Goal: Task Accomplishment & Management: Manage account settings

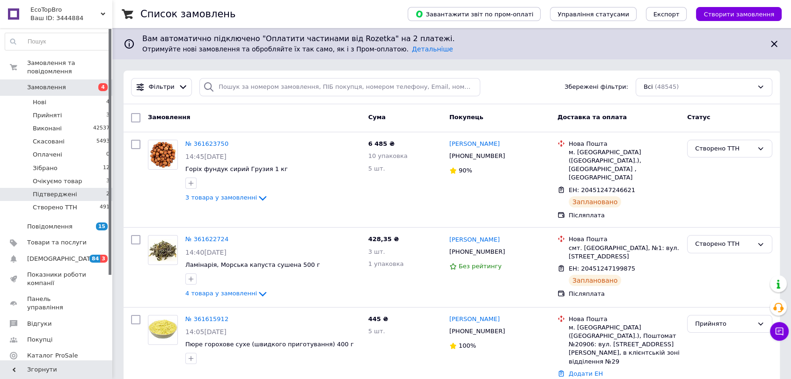
click at [91, 188] on li "Підтверджені 2" at bounding box center [57, 194] width 115 height 13
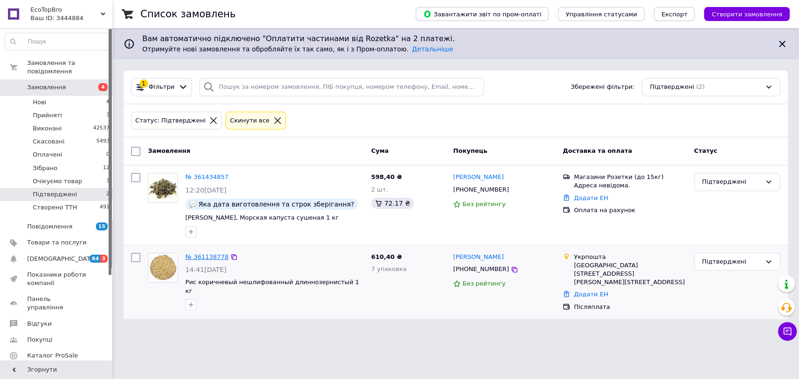
click at [212, 258] on link "№ 361138778" at bounding box center [206, 257] width 43 height 7
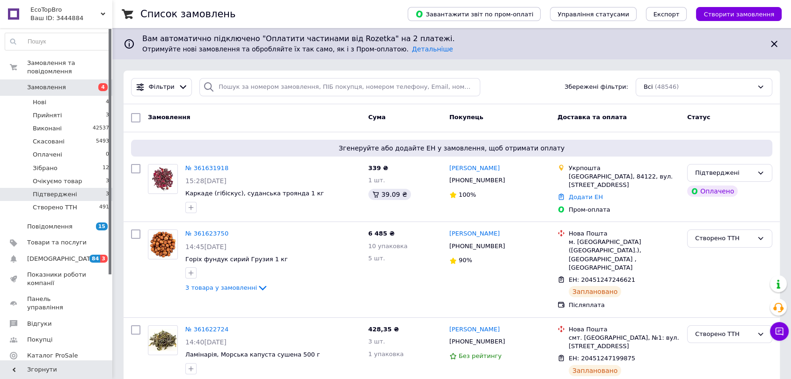
click at [62, 190] on span "Підтверджені" at bounding box center [55, 194] width 44 height 8
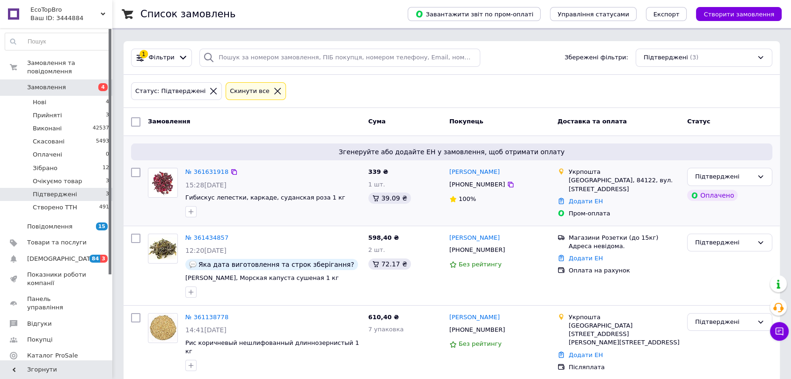
scroll to position [30, 0]
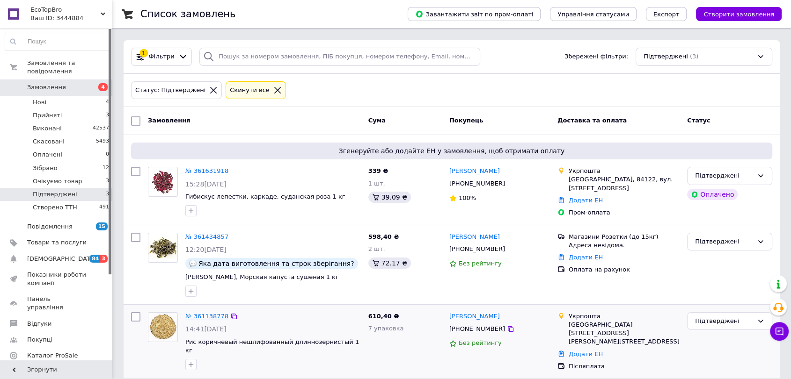
click at [214, 313] on link "№ 361138778" at bounding box center [206, 316] width 43 height 7
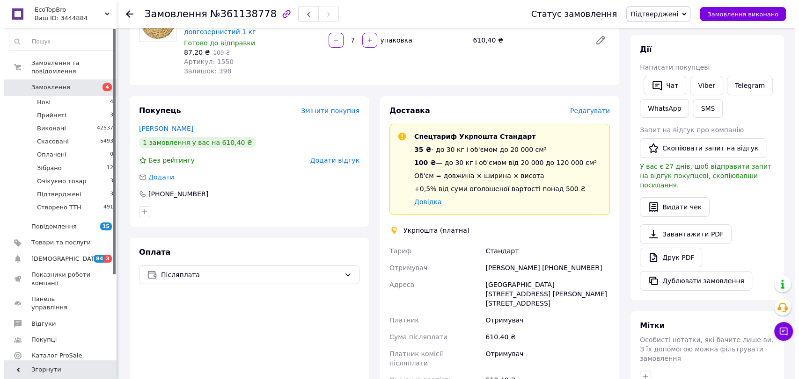
scroll to position [104, 0]
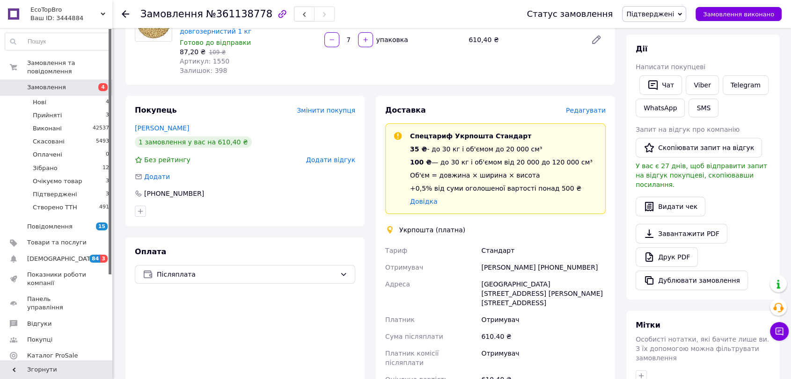
click at [556, 263] on div "[PERSON_NAME] [PHONE_NUMBER]" at bounding box center [543, 267] width 128 height 17
copy div "380986068331"
click at [584, 109] on span "Редагувати" at bounding box center [586, 110] width 40 height 7
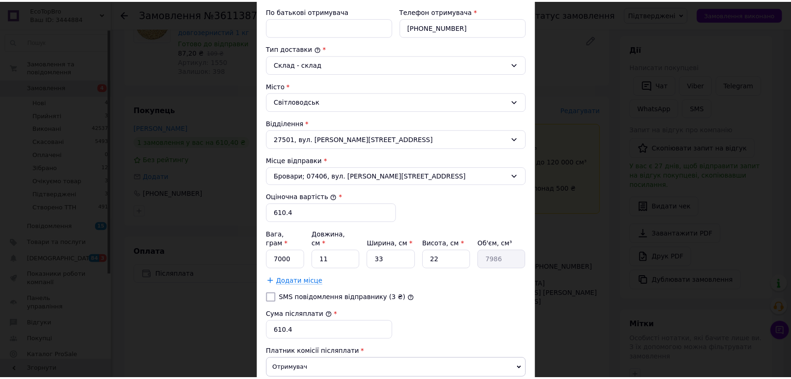
scroll to position [260, 0]
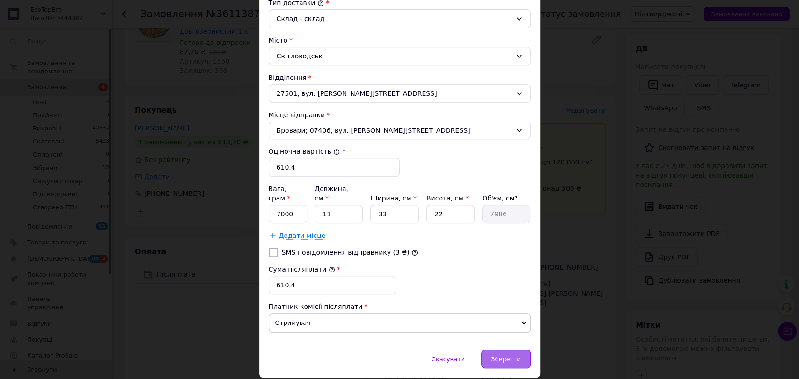
click at [513, 356] on span "Зберегти" at bounding box center [505, 359] width 29 height 7
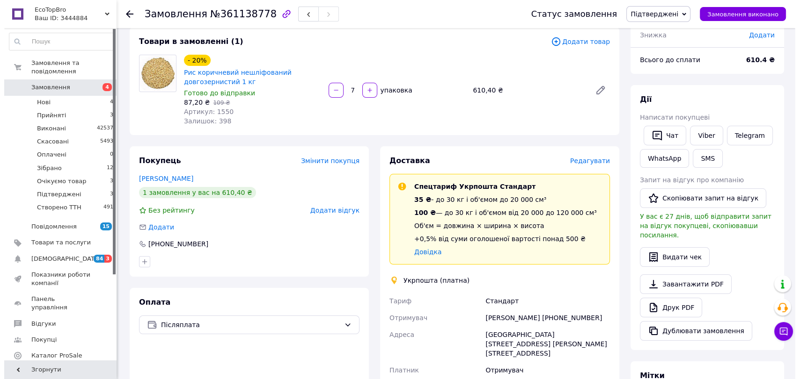
scroll to position [52, 0]
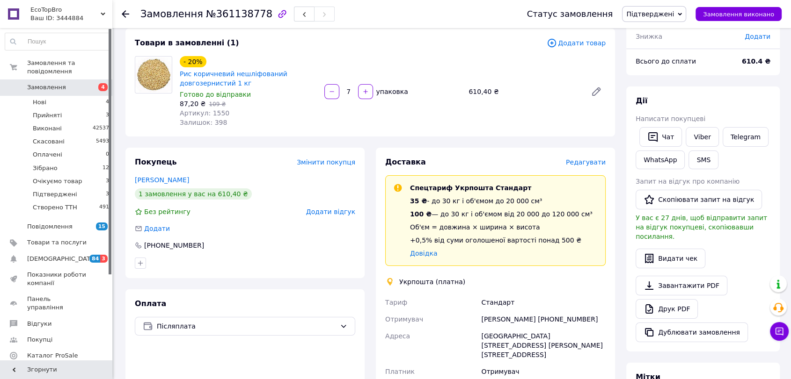
click at [582, 163] on span "Редагувати" at bounding box center [586, 162] width 40 height 7
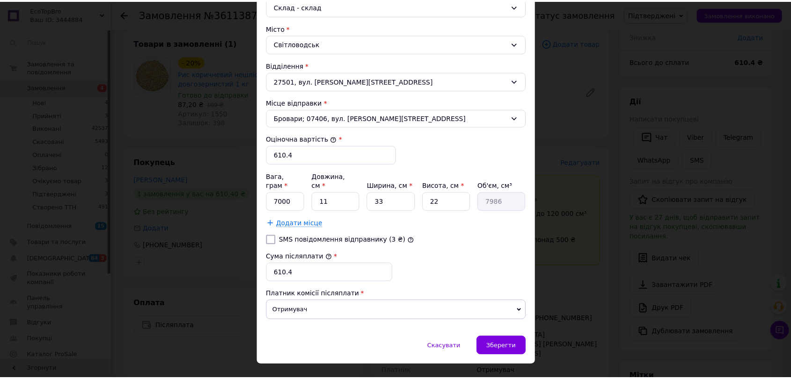
scroll to position [280, 0]
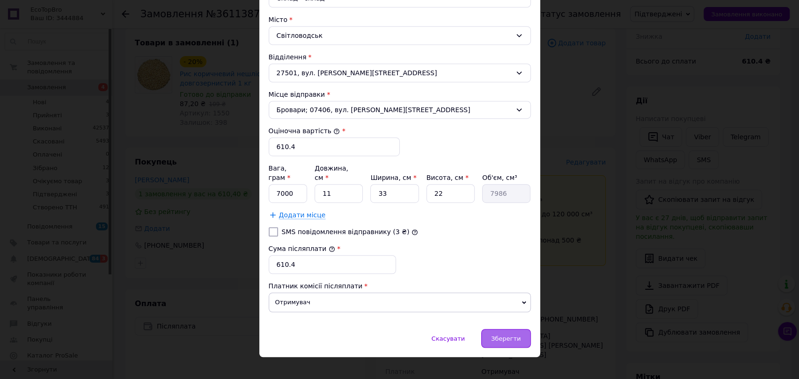
click at [505, 335] on div "Зберегти" at bounding box center [505, 338] width 49 height 19
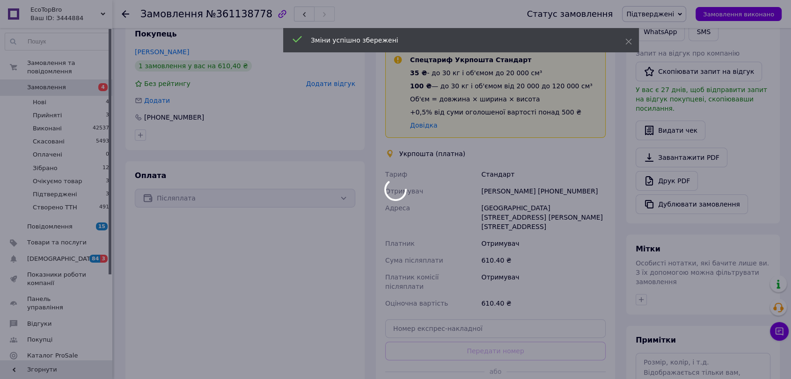
scroll to position [208, 0]
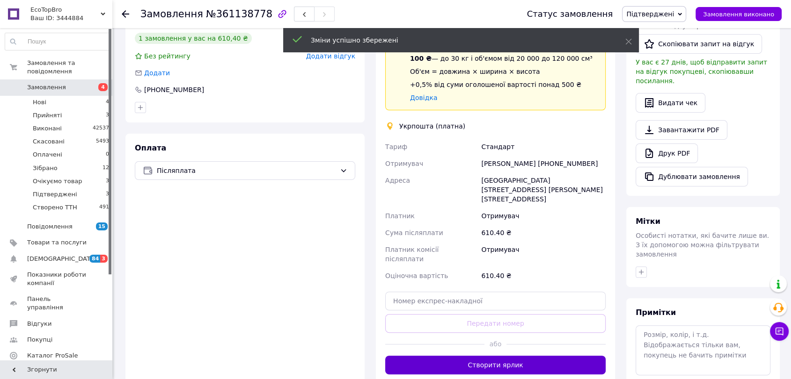
click at [498, 356] on button "Створити ярлик" at bounding box center [495, 365] width 220 height 19
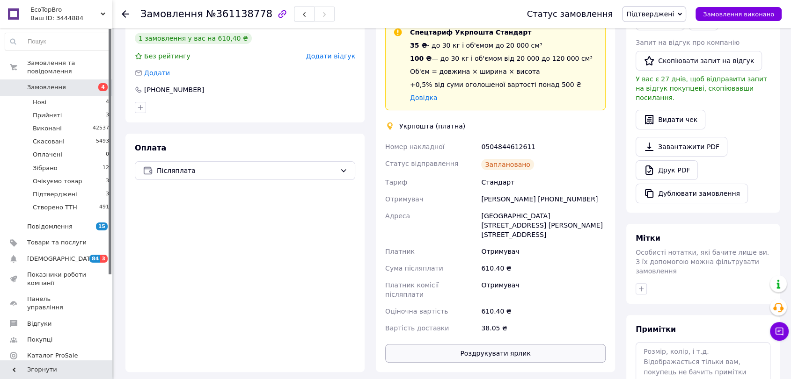
click at [525, 344] on button "Роздрукувати ярлик" at bounding box center [495, 353] width 220 height 19
click at [510, 146] on div "0504844612611" at bounding box center [543, 146] width 128 height 17
copy div "0504844612611"
click at [682, 24] on div "Статус замовлення Підтверджені Прийнято Виконано Скасовано Оплачено Зібрано Очі…" at bounding box center [644, 14] width 273 height 28
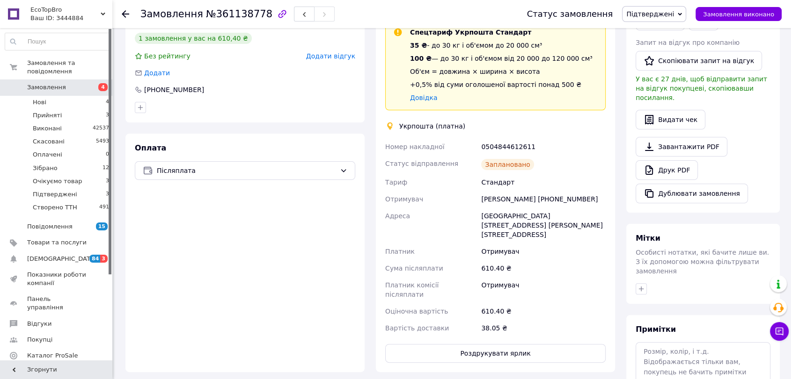
click at [674, 14] on span "Підтверджені" at bounding box center [650, 13] width 48 height 7
click at [662, 83] on li "Зібрано" at bounding box center [653, 89] width 63 height 14
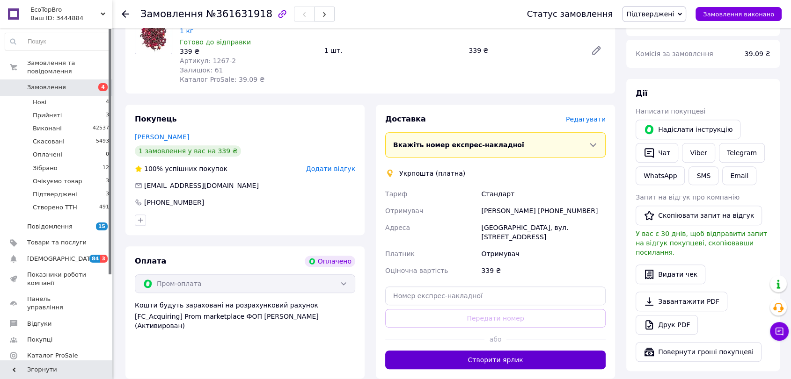
scroll to position [364, 0]
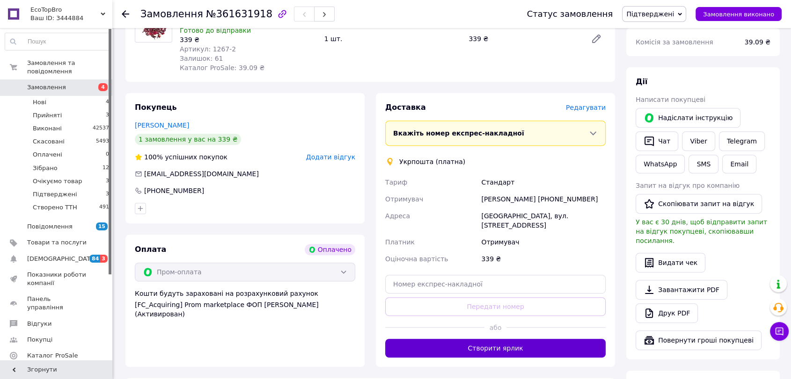
click at [530, 339] on button "Створити ярлик" at bounding box center [495, 348] width 220 height 19
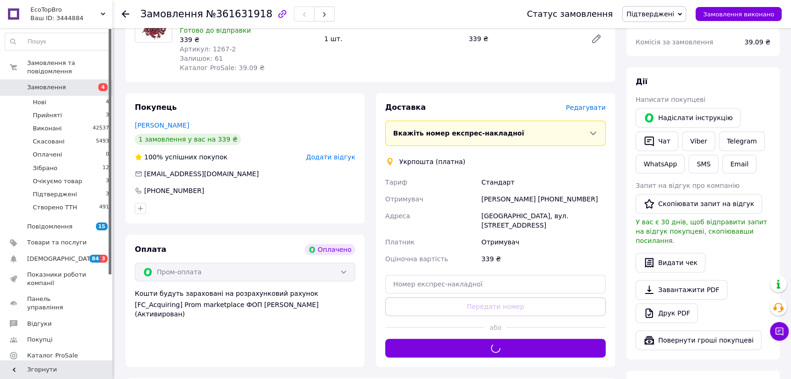
click at [563, 191] on div "Владимир Корытный +380665329649" at bounding box center [543, 199] width 128 height 17
copy div "380665329649"
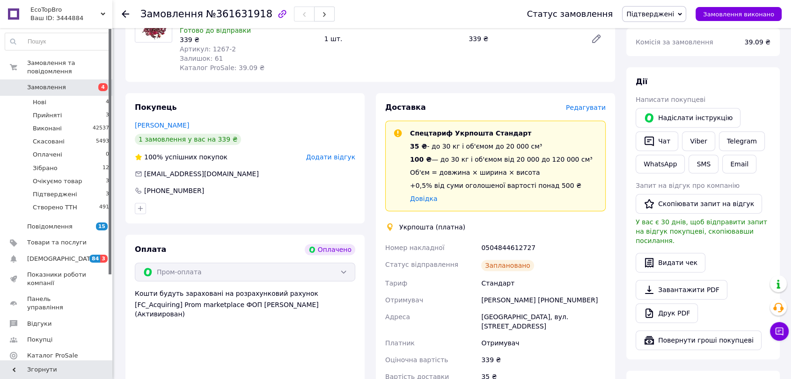
copy div "380665329649"
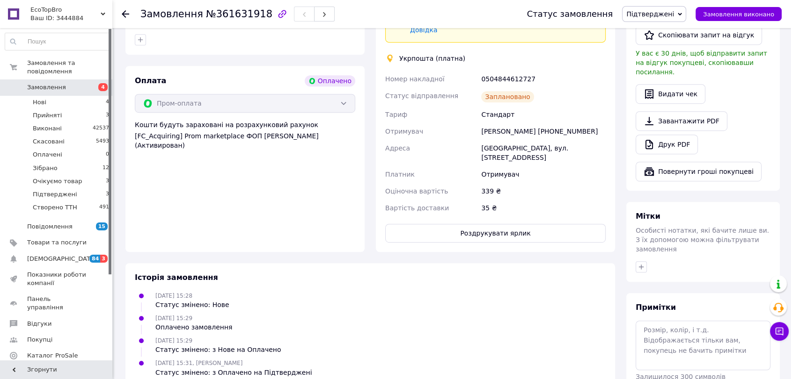
scroll to position [553, 0]
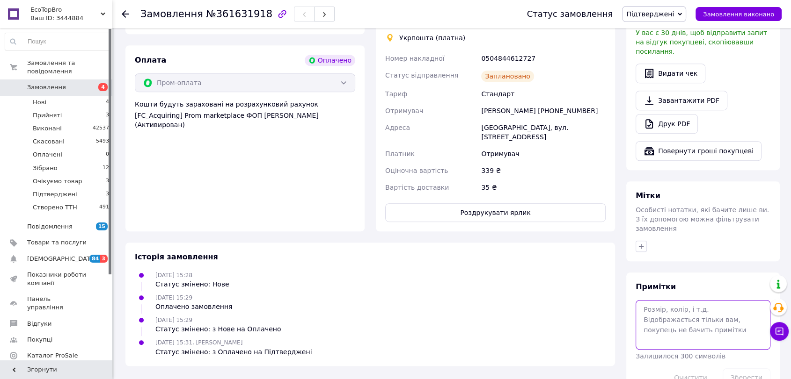
click at [662, 300] on textarea at bounding box center [702, 325] width 135 height 50
type textarea "y"
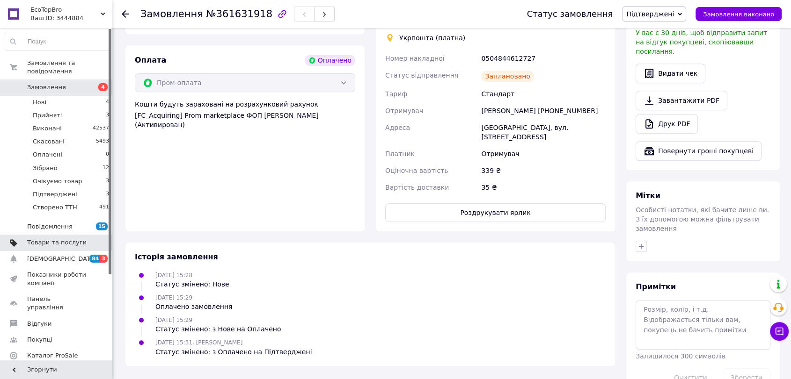
click at [94, 239] on span at bounding box center [100, 243] width 26 height 8
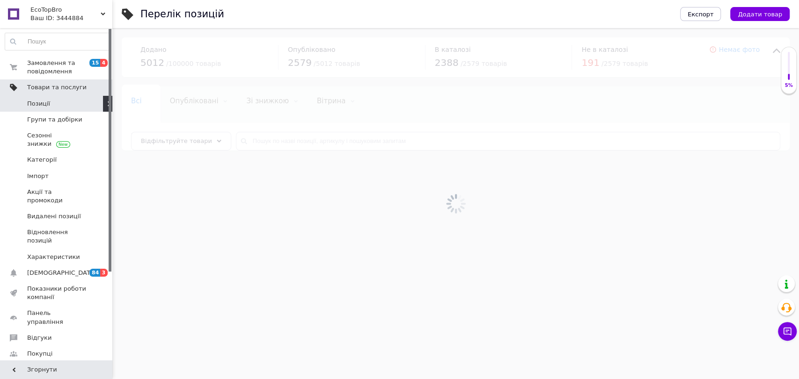
drag, startPoint x: 317, startPoint y: 144, endPoint x: 312, endPoint y: 145, distance: 5.3
click at [313, 145] on div at bounding box center [455, 203] width 686 height 351
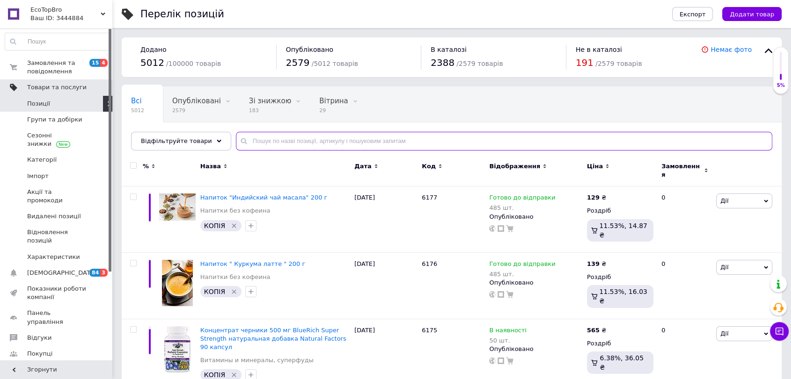
click at [300, 143] on input "text" at bounding box center [504, 141] width 536 height 19
paste input "2918"
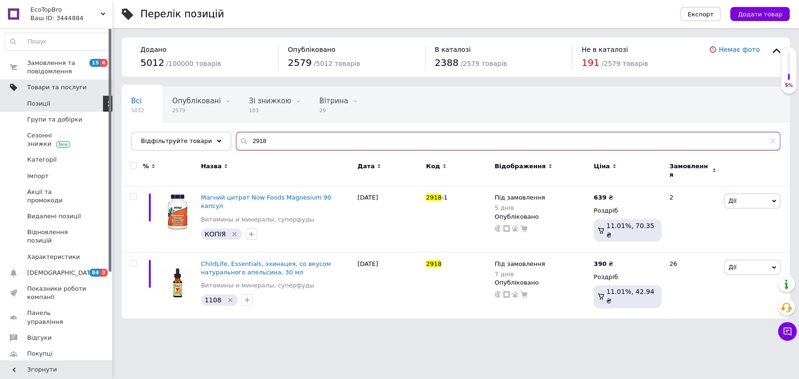
click at [268, 142] on input "2918" at bounding box center [508, 141] width 544 height 19
paste input "5264"
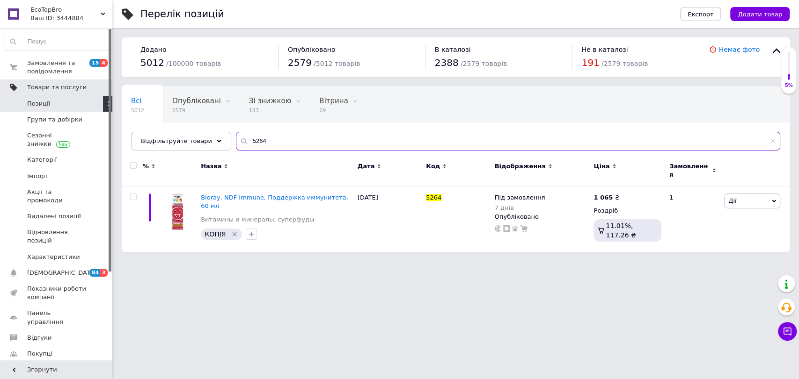
click at [271, 136] on input "5264" at bounding box center [508, 141] width 544 height 19
click at [273, 141] on input "5264" at bounding box center [508, 141] width 544 height 19
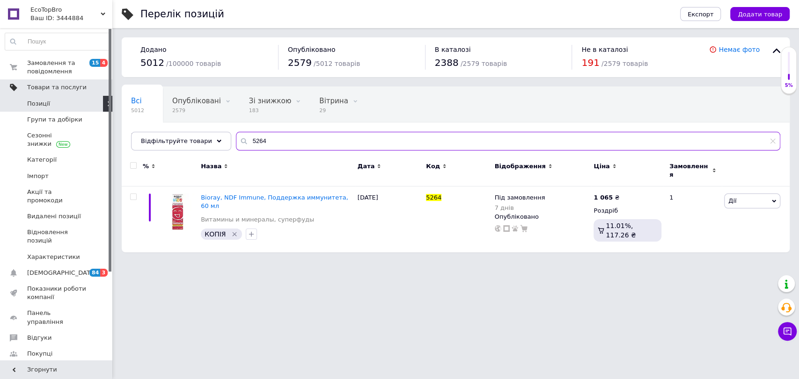
click at [273, 141] on input "5264" at bounding box center [508, 141] width 544 height 19
click at [329, 143] on input "5264" at bounding box center [508, 141] width 544 height 19
paste input "4958"
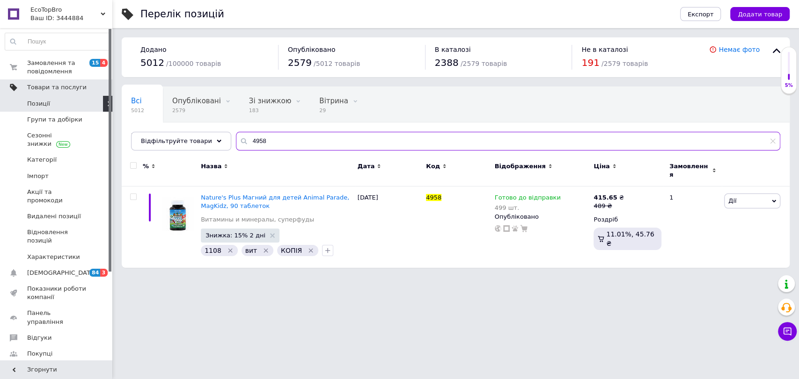
click at [273, 137] on input "4958" at bounding box center [508, 141] width 544 height 19
paste input "209"
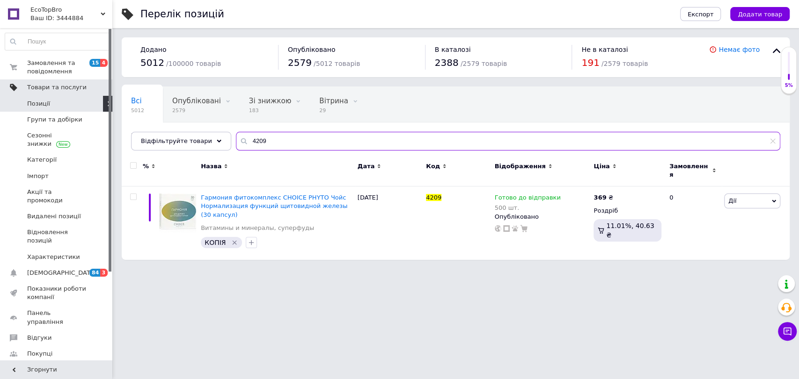
drag, startPoint x: 267, startPoint y: 143, endPoint x: 229, endPoint y: 134, distance: 38.9
click at [236, 134] on input "4209" at bounding box center [508, 141] width 544 height 19
paste input "2172"
drag, startPoint x: 270, startPoint y: 142, endPoint x: 165, endPoint y: 146, distance: 105.3
click at [165, 146] on div "Відфільтруйте товари 2172" at bounding box center [455, 141] width 649 height 19
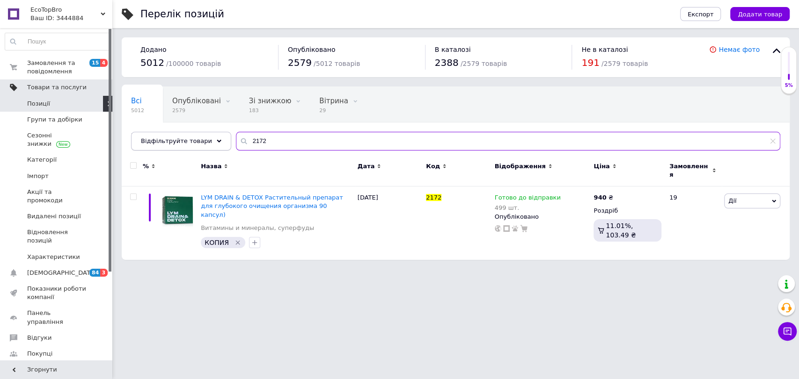
paste input "407"
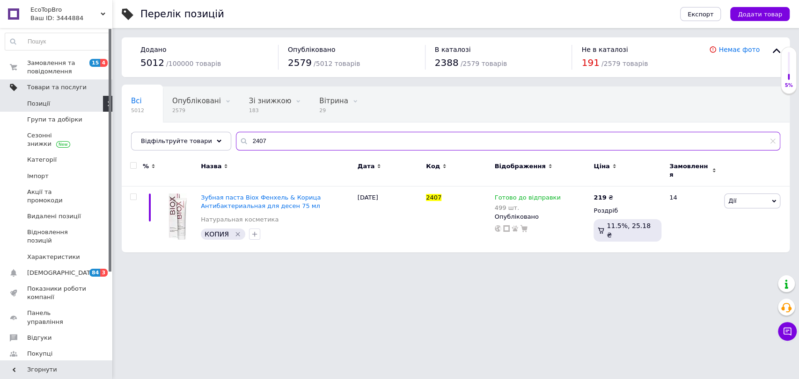
click at [307, 137] on input "2407" at bounding box center [508, 141] width 544 height 19
paste input "398"
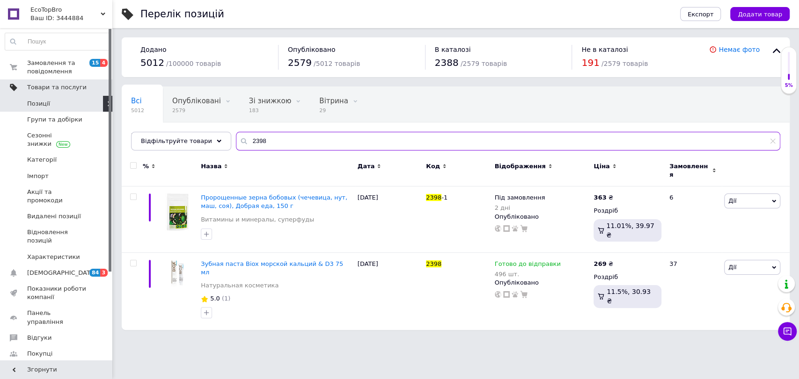
click at [301, 136] on input "2398" at bounding box center [508, 141] width 544 height 19
paste input "1273"
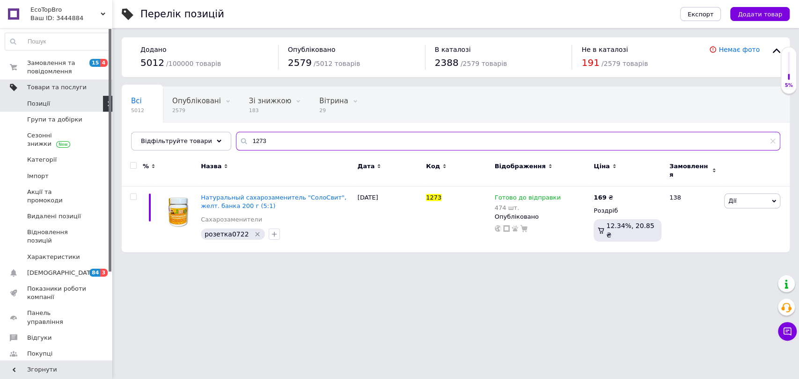
click at [288, 138] on input "1273" at bounding box center [508, 141] width 544 height 19
paste input "6"
type input "1276"
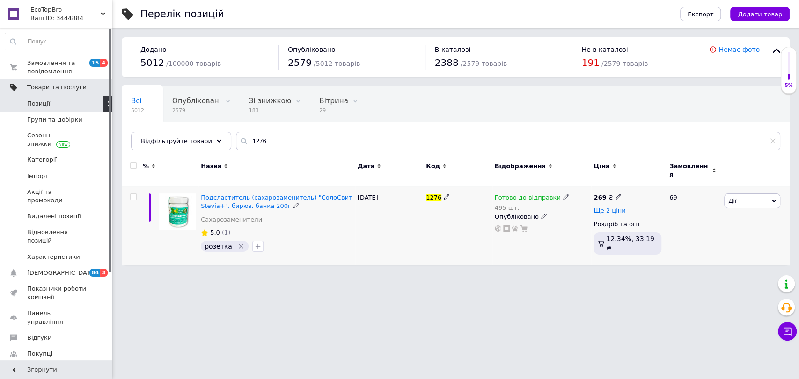
click at [595, 209] on span "Ще 2 ціни" at bounding box center [609, 210] width 32 height 7
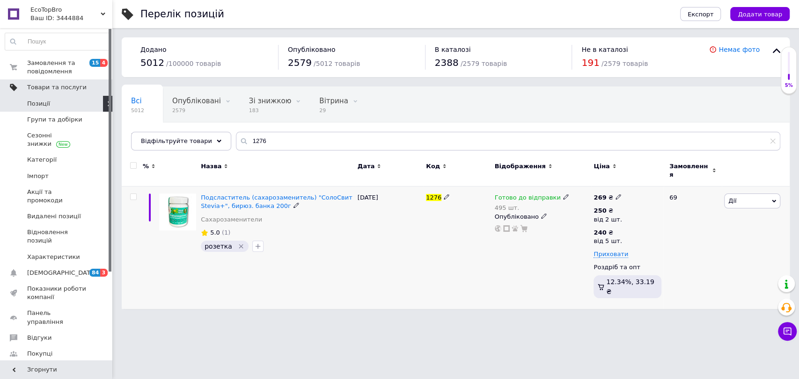
click at [431, 194] on span "1276" at bounding box center [433, 197] width 15 height 7
copy div "1276"
click at [59, 71] on span "Замовлення та повідомлення" at bounding box center [56, 67] width 59 height 17
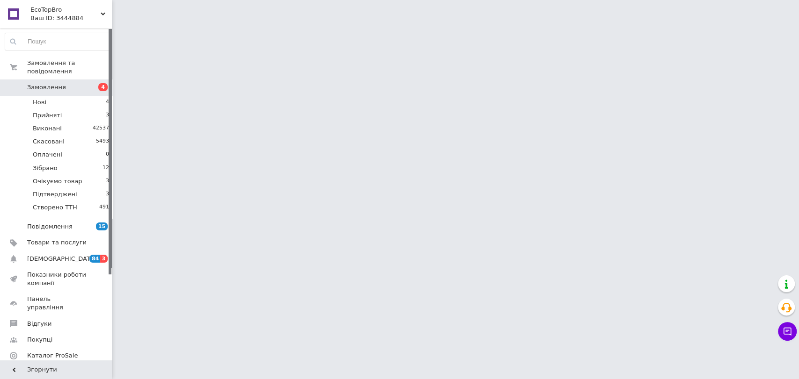
drag, startPoint x: 33, startPoint y: 231, endPoint x: 135, endPoint y: 197, distance: 107.6
click at [34, 239] on span "Товари та послуги" at bounding box center [56, 243] width 59 height 8
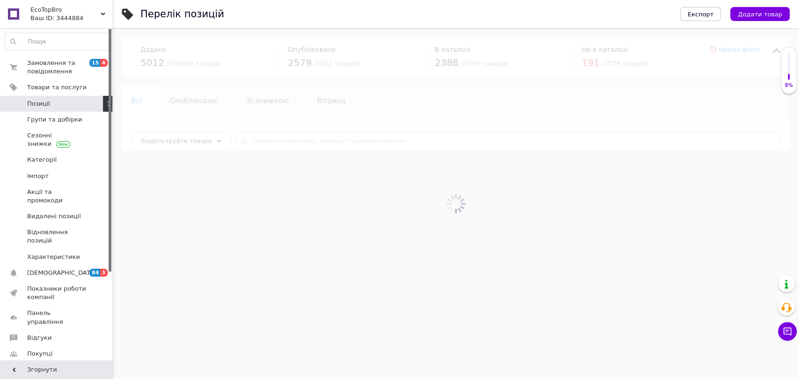
click at [296, 136] on div at bounding box center [455, 203] width 686 height 351
click at [296, 145] on div at bounding box center [455, 203] width 686 height 351
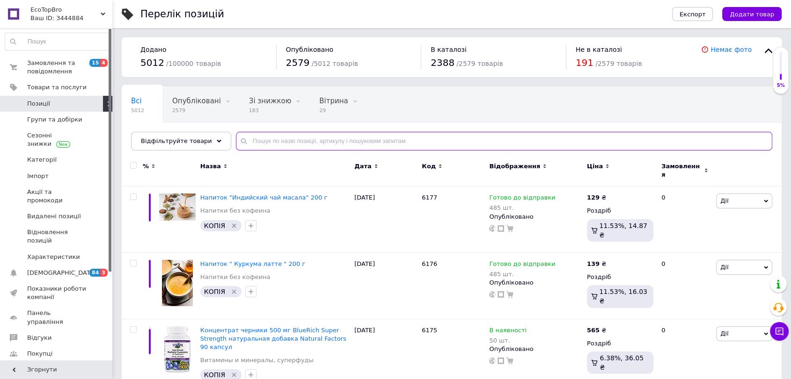
click at [295, 141] on input "text" at bounding box center [504, 141] width 536 height 19
paste input "2918"
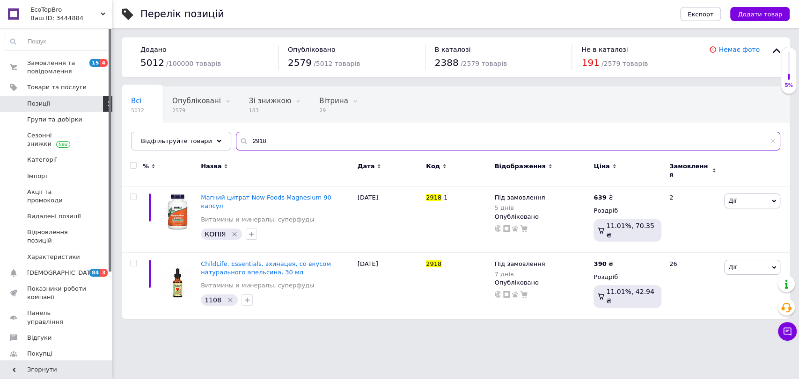
click at [329, 145] on input "2918" at bounding box center [508, 141] width 544 height 19
paste input "5264"
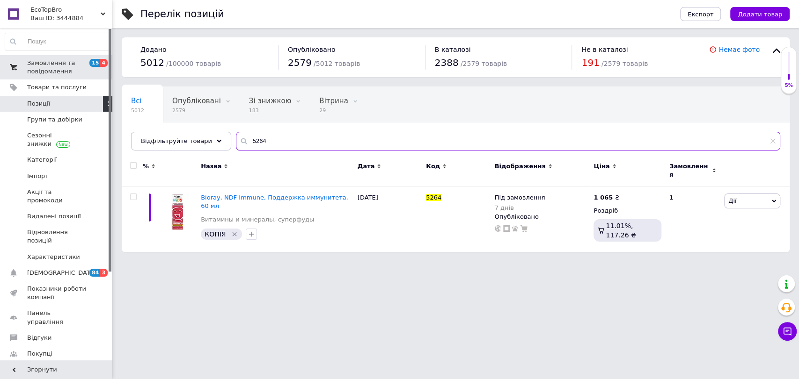
type input "5264"
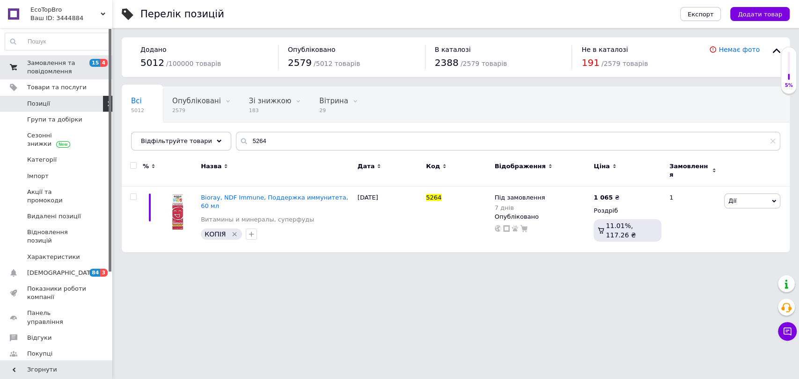
click at [63, 59] on span "Замовлення та повідомлення" at bounding box center [56, 67] width 59 height 17
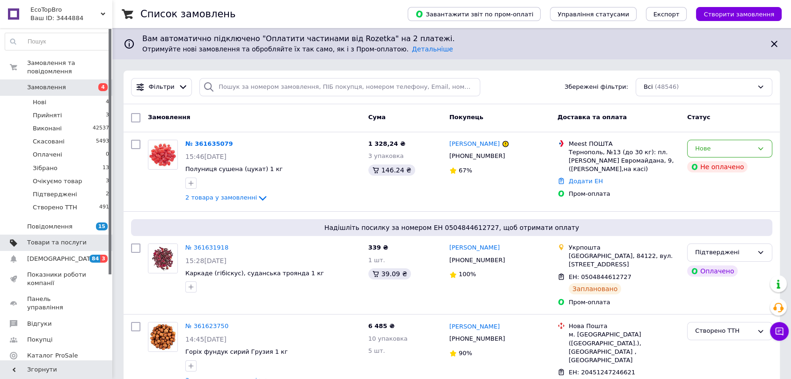
click at [82, 239] on span "Товари та послуги" at bounding box center [56, 243] width 59 height 8
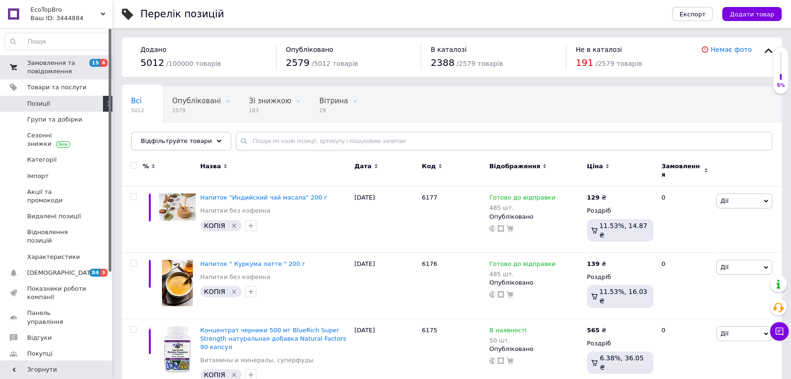
click at [80, 69] on span "Замовлення та повідомлення" at bounding box center [56, 67] width 59 height 17
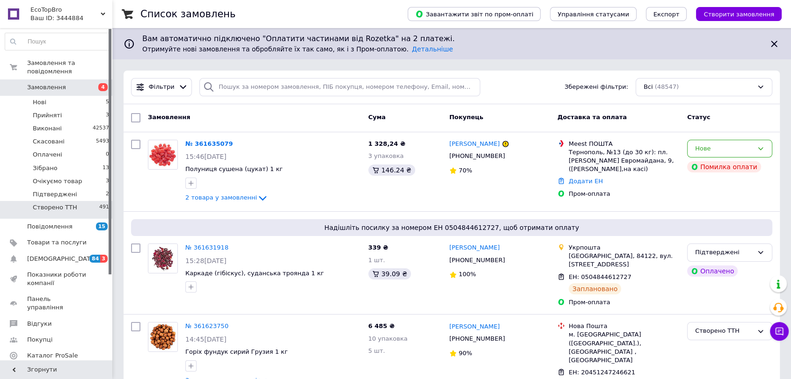
click at [47, 192] on li "Підтверджені 2" at bounding box center [57, 194] width 115 height 13
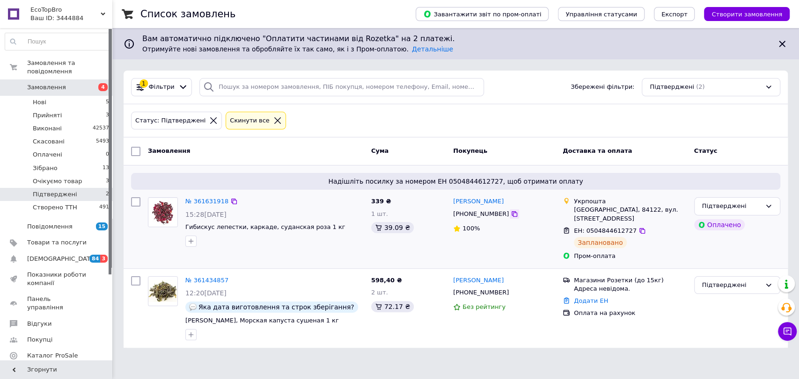
click at [510, 218] on icon at bounding box center [513, 214] width 7 height 7
click at [193, 203] on link "№ 361631918" at bounding box center [206, 201] width 43 height 7
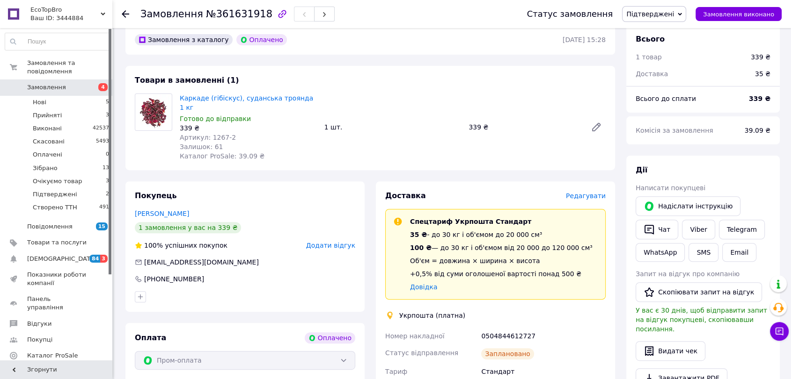
scroll to position [300, 0]
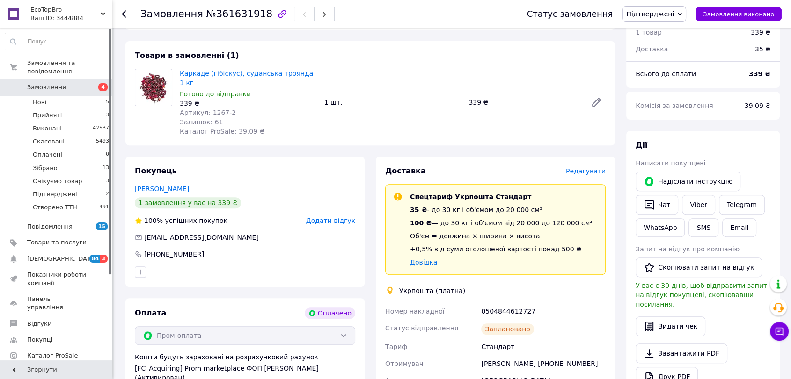
click at [570, 356] on div "Владимир Корытный +380665329649" at bounding box center [543, 364] width 128 height 17
copy div "380665329649"
click at [493, 303] on div "0504844612727" at bounding box center [543, 311] width 128 height 17
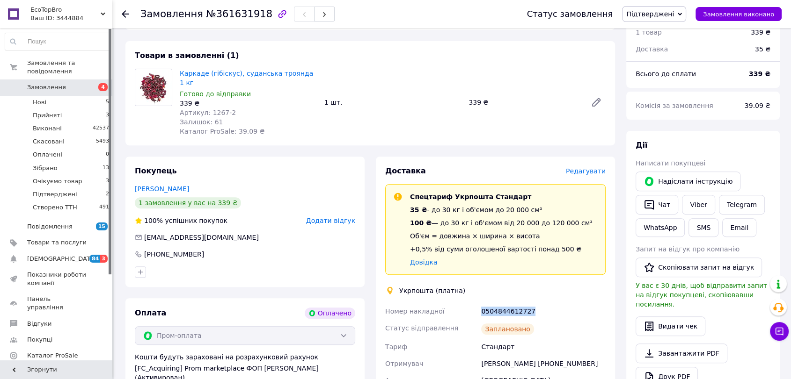
copy div "0504844612727"
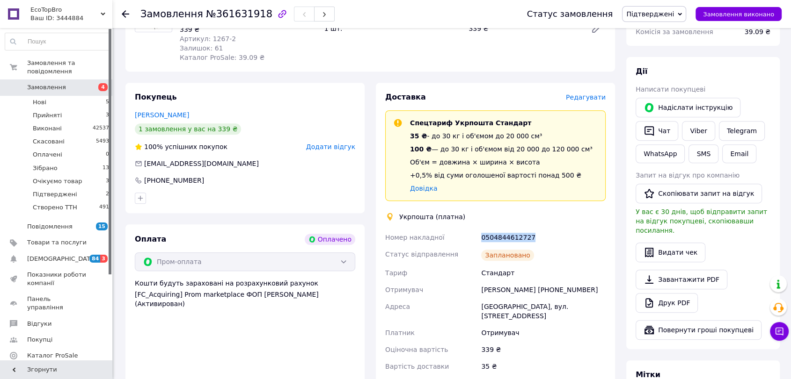
scroll to position [456, 0]
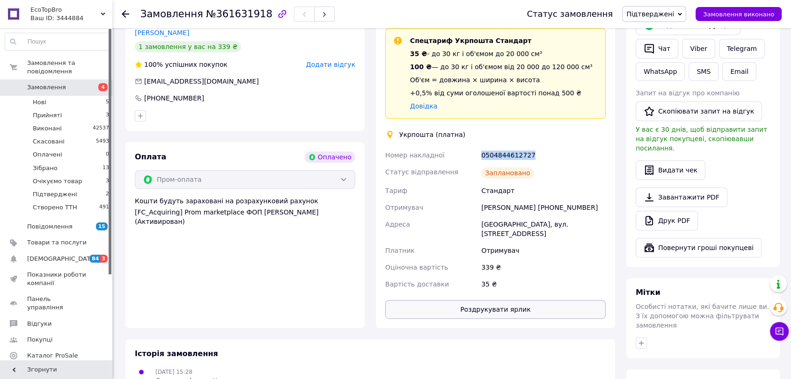
click at [506, 300] on button "Роздрукувати ярлик" at bounding box center [495, 309] width 220 height 19
click at [698, 12] on div "Статус замовлення Підтверджені Прийнято Виконано Скасовано Оплачено Зібрано Очі…" at bounding box center [649, 14] width 264 height 16
click at [685, 12] on span "Підтверджені" at bounding box center [654, 14] width 64 height 16
click at [660, 87] on li "Зібрано" at bounding box center [653, 89] width 63 height 14
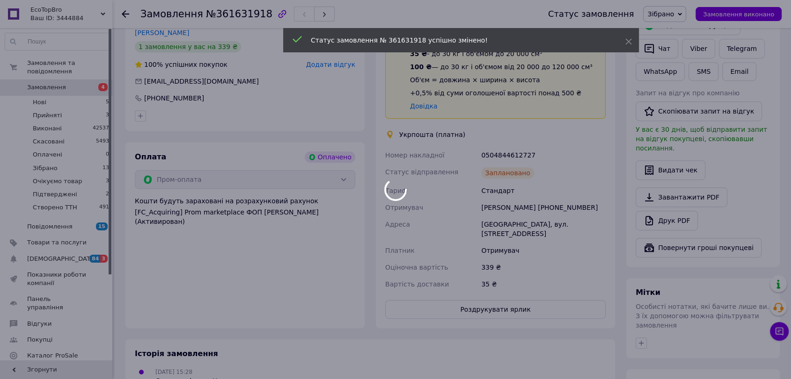
click at [58, 76] on div at bounding box center [395, 189] width 791 height 379
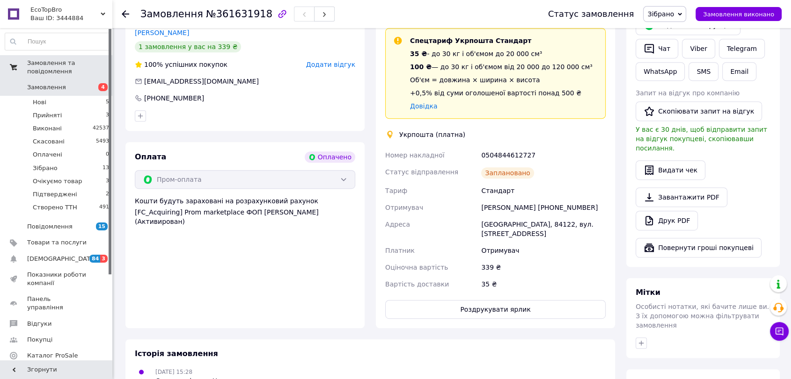
drag, startPoint x: 75, startPoint y: 65, endPoint x: 75, endPoint y: 72, distance: 7.5
click at [75, 66] on span "Замовлення та повідомлення" at bounding box center [69, 67] width 85 height 17
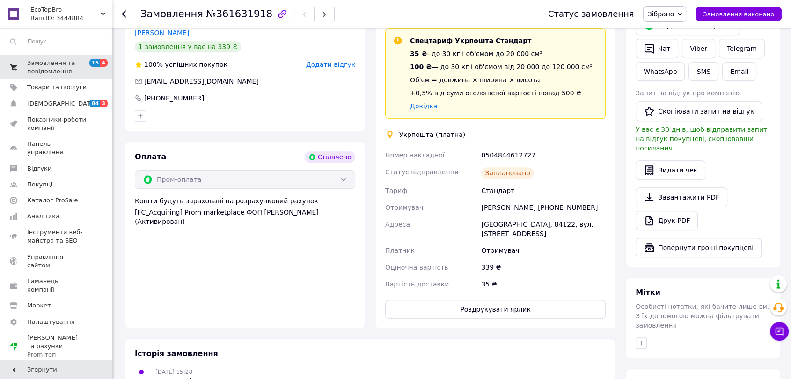
click at [75, 71] on span "Замовлення та повідомлення" at bounding box center [56, 67] width 59 height 17
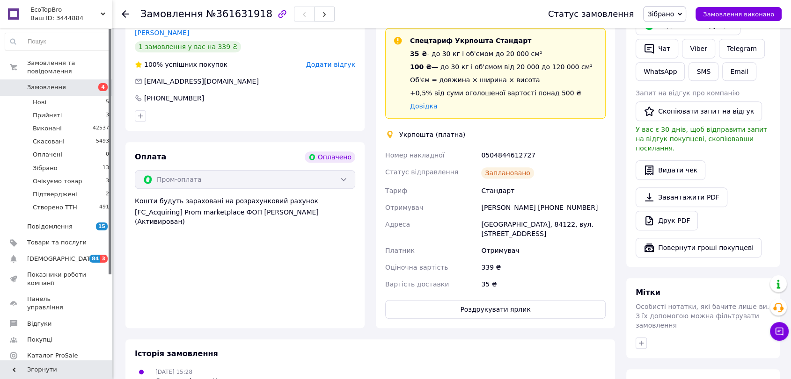
click at [78, 83] on span "Замовлення" at bounding box center [56, 87] width 59 height 8
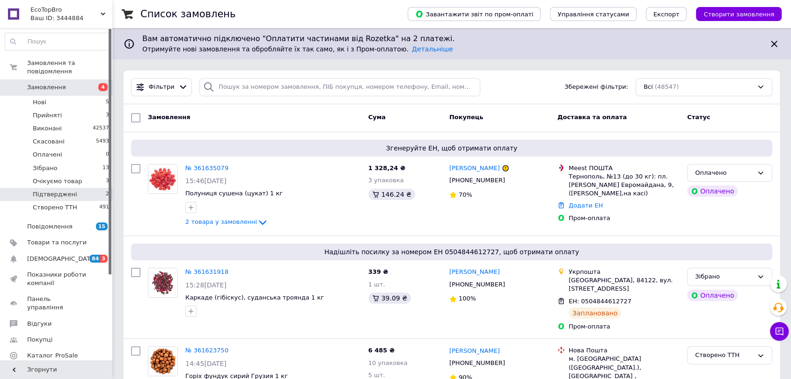
click at [91, 188] on li "Підтверджені 2" at bounding box center [57, 194] width 115 height 13
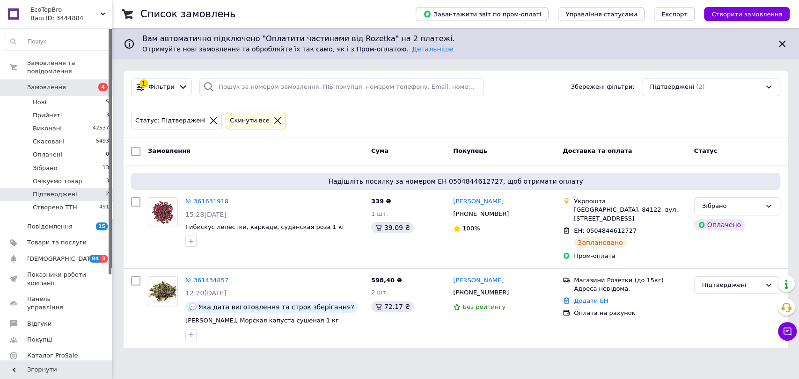
click at [50, 83] on span "Замовлення" at bounding box center [46, 87] width 39 height 8
